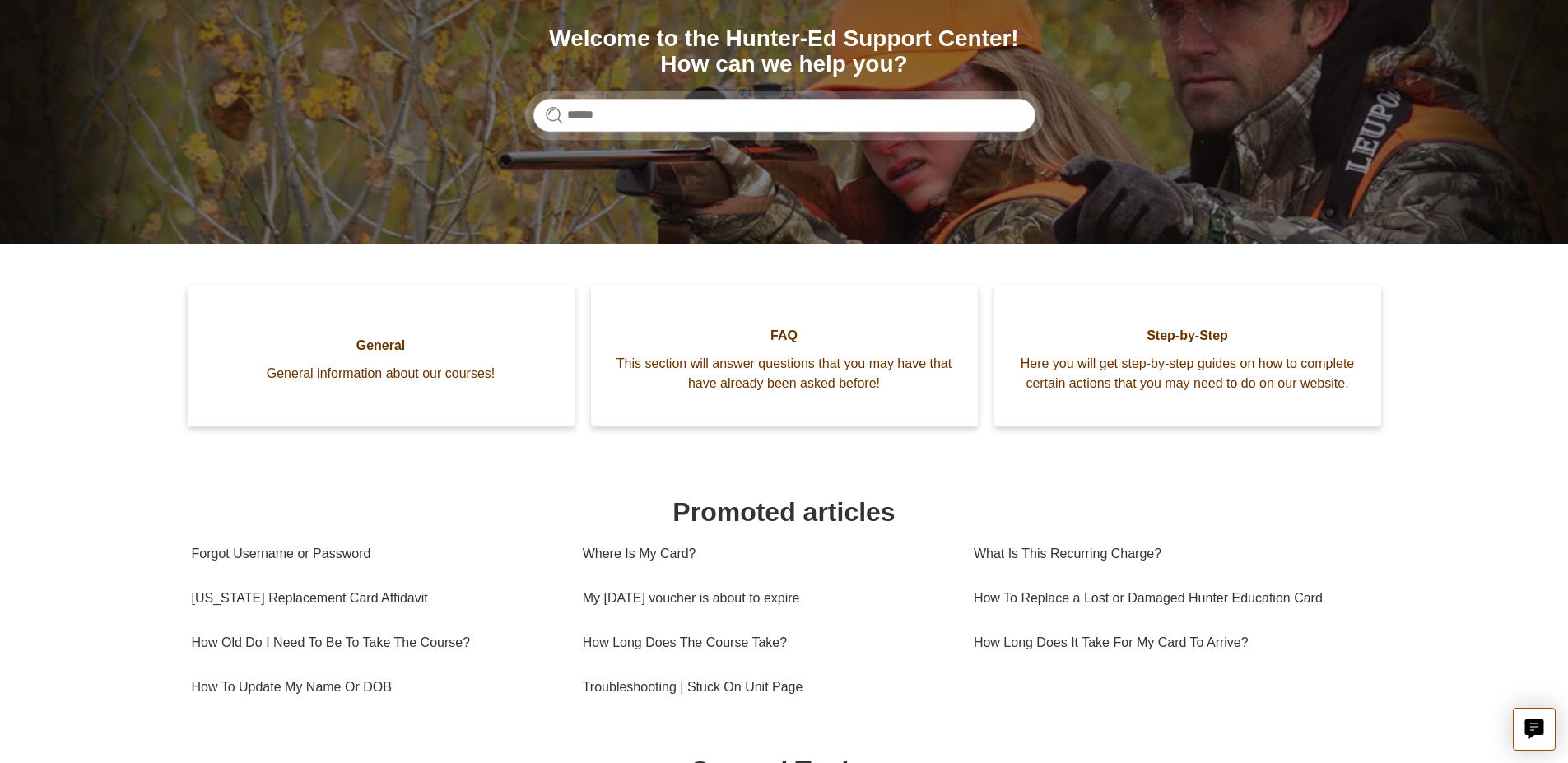
scroll to position [206, 0]
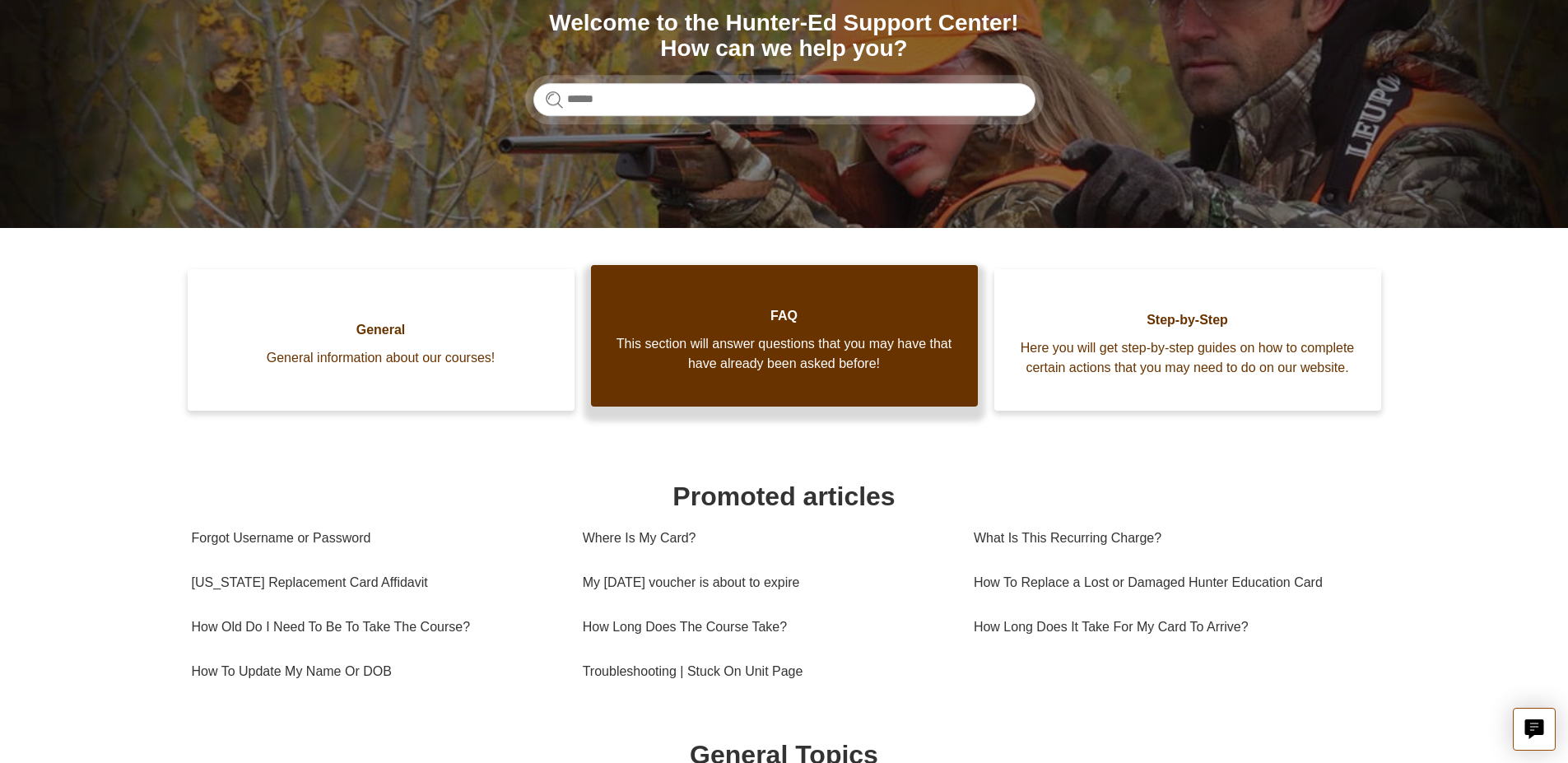
click at [807, 358] on span "This section will answer questions that you may have that have already been ask…" at bounding box center [784, 354] width 338 height 39
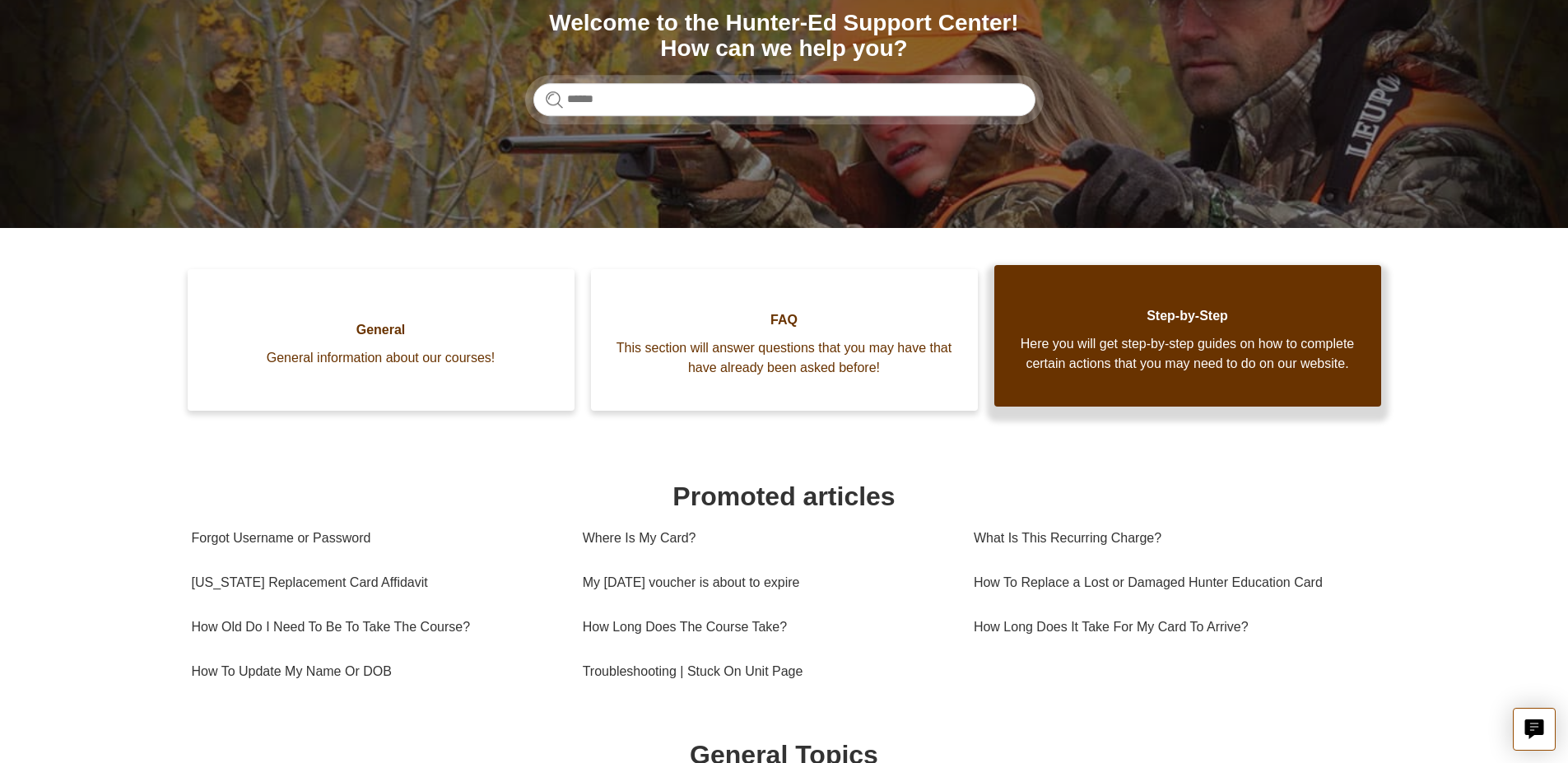
click at [1233, 356] on span "Here you will get step-by-step guides on how to complete certain actions that y…" at bounding box center [1188, 354] width 338 height 39
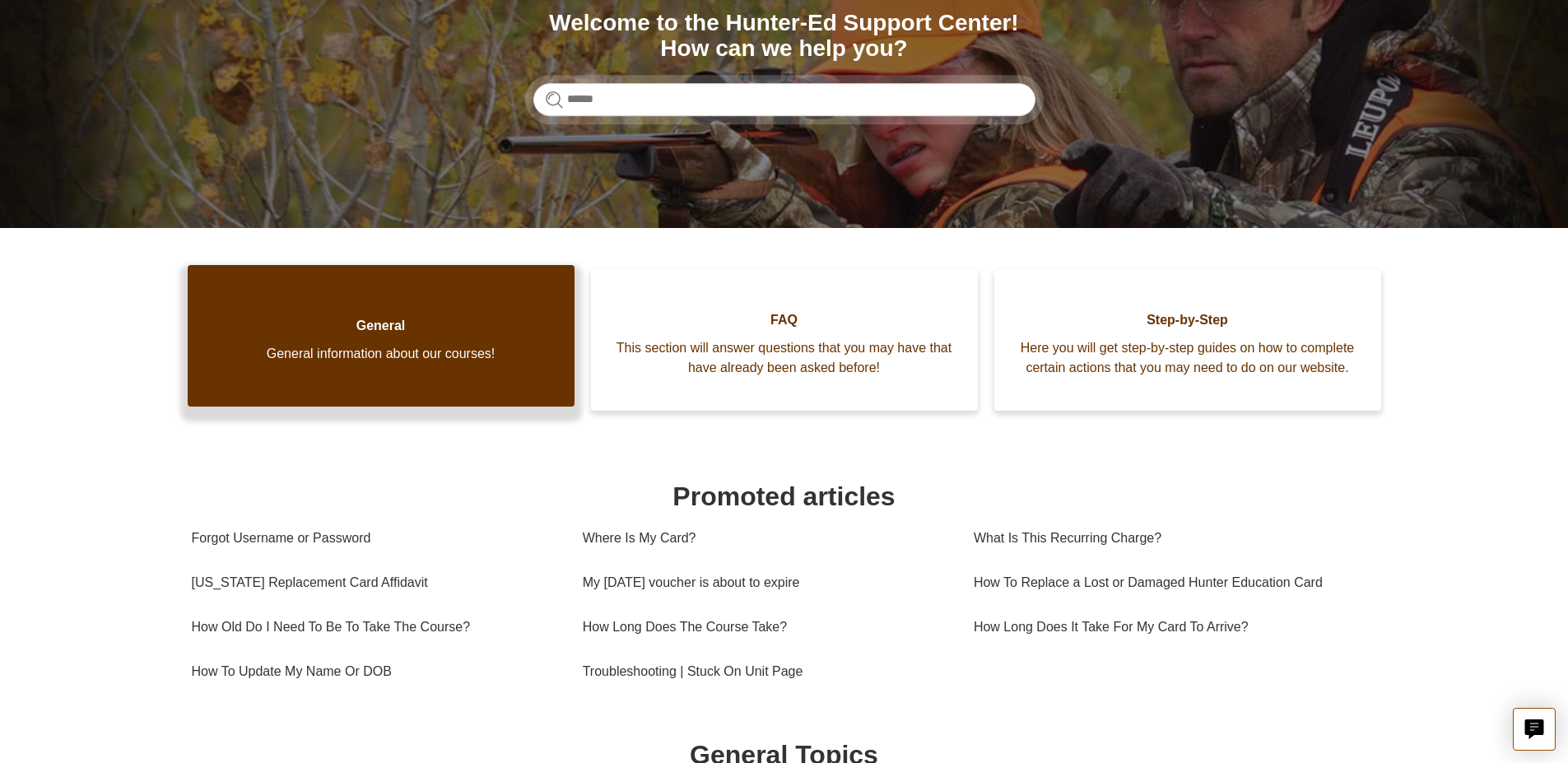
click at [371, 363] on link "General General information about our courses!" at bounding box center [381, 335] width 386 height 142
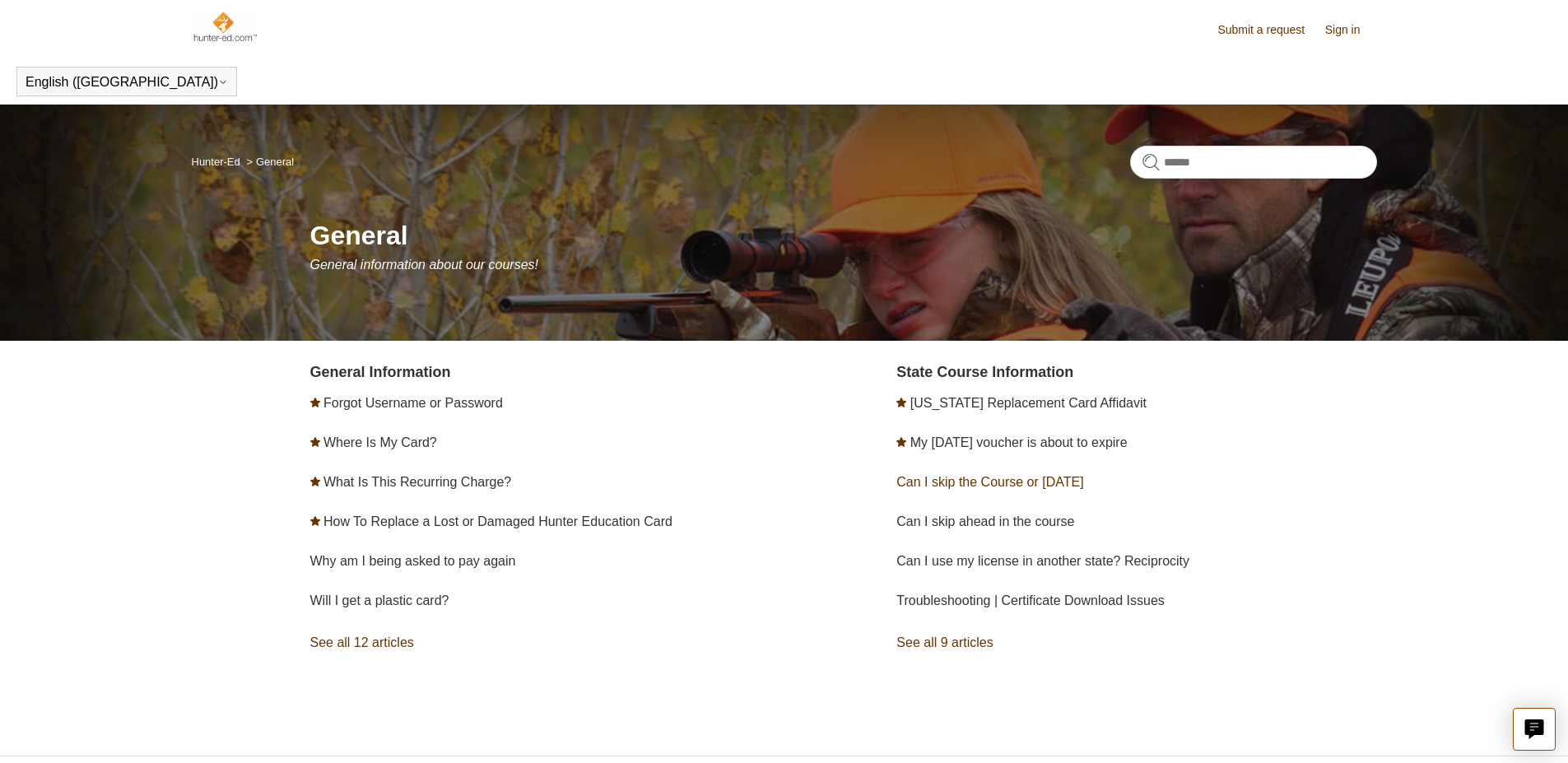
click at [957, 480] on link "Can I skip the Course or field day" at bounding box center [990, 481] width 187 height 14
